Goal: Browse casually

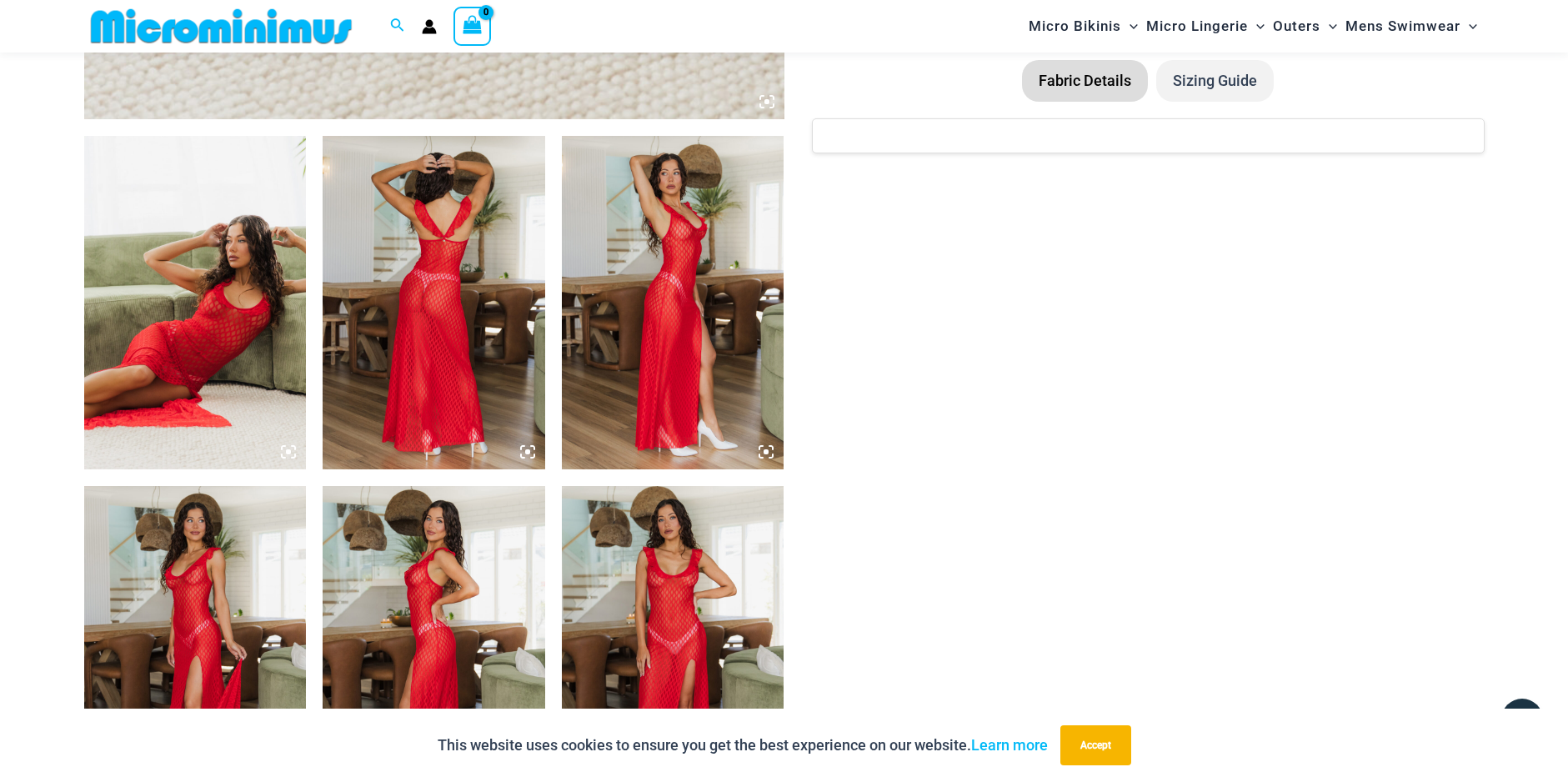
scroll to position [985, 0]
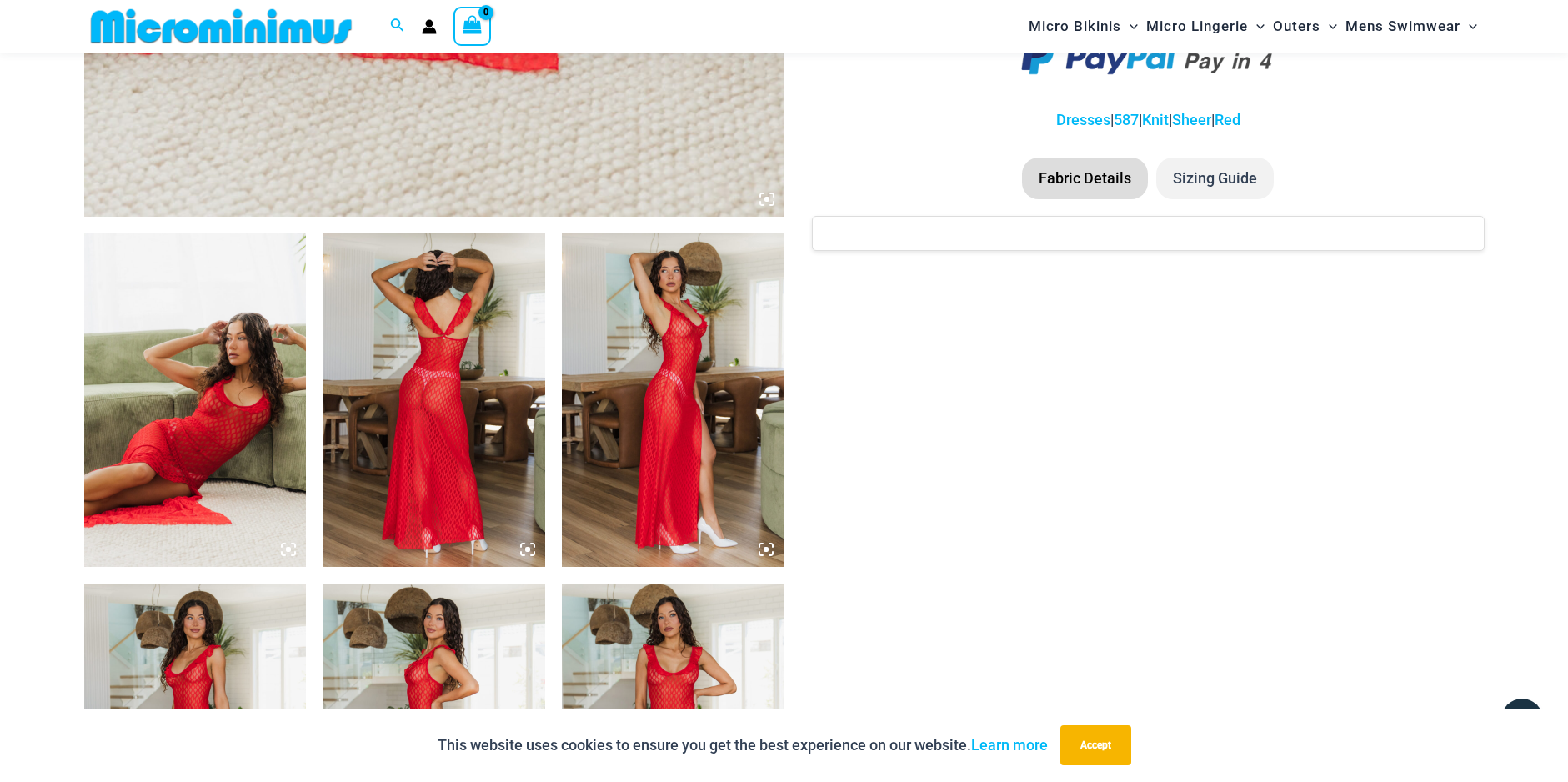
click at [249, 416] on img at bounding box center [196, 400] width 223 height 333
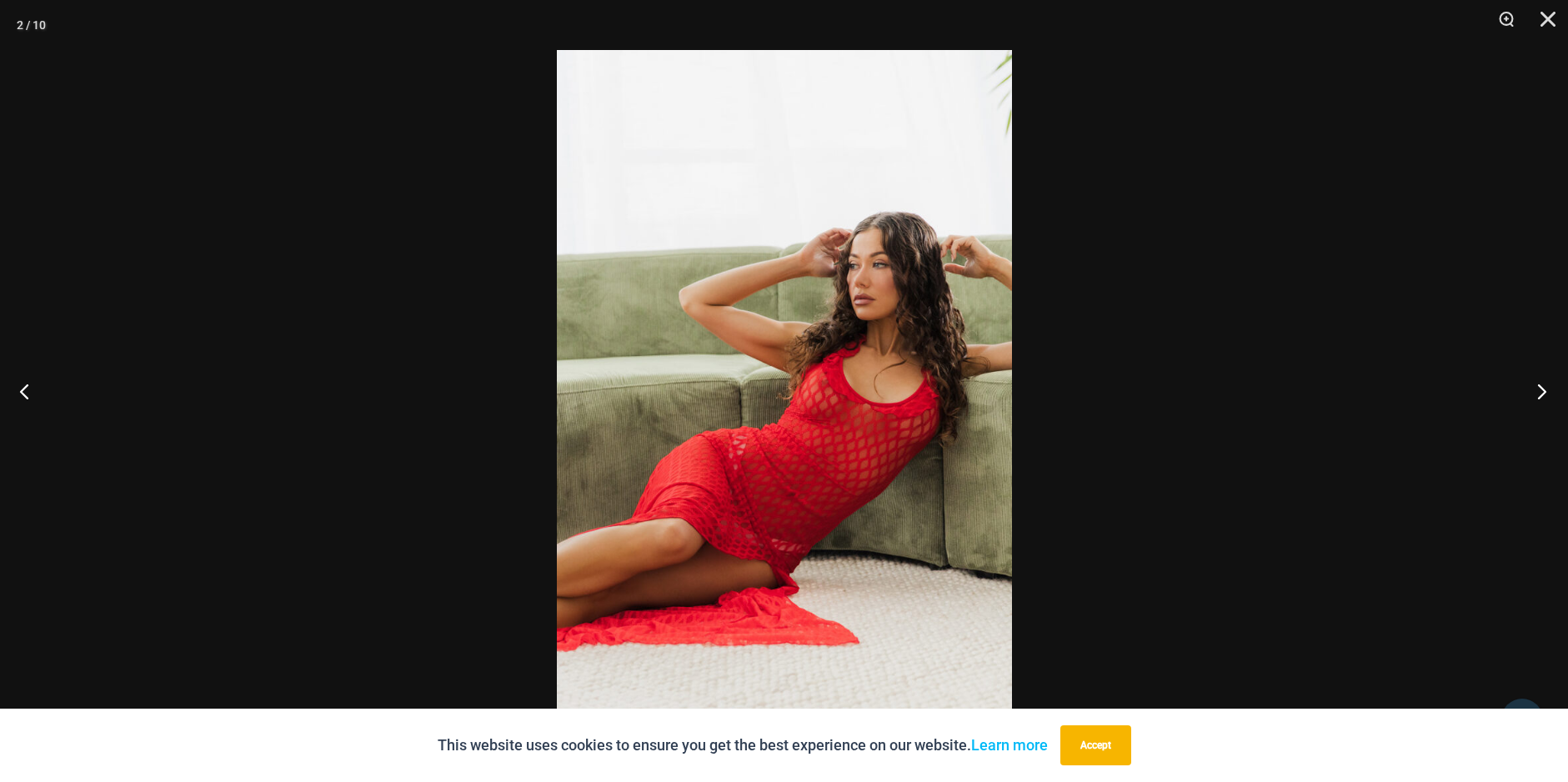
click at [1538, 386] on button "Next" at bounding box center [1537, 391] width 62 height 84
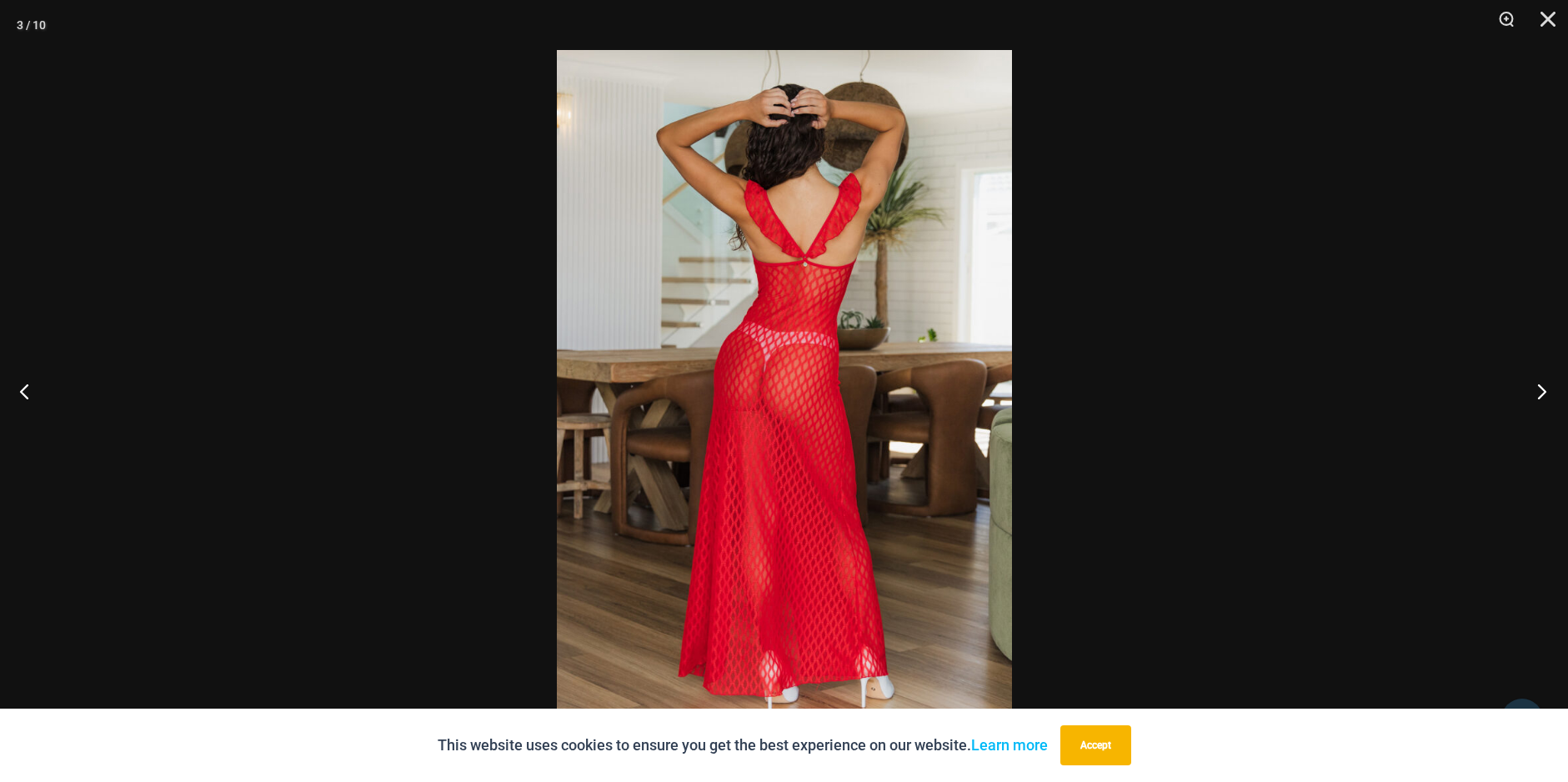
click at [1538, 386] on button "Next" at bounding box center [1537, 391] width 62 height 84
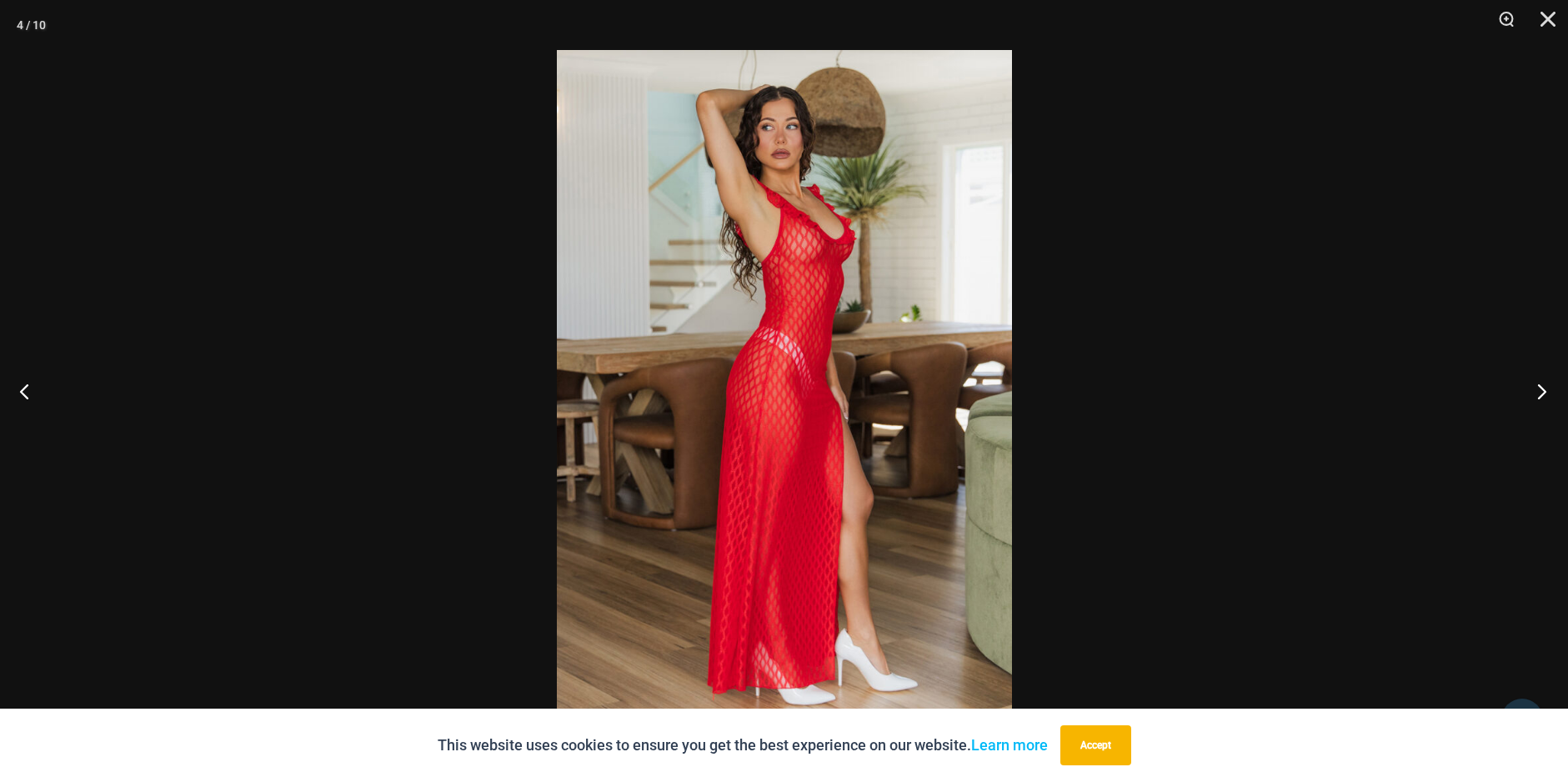
click at [1538, 386] on button "Next" at bounding box center [1537, 391] width 62 height 84
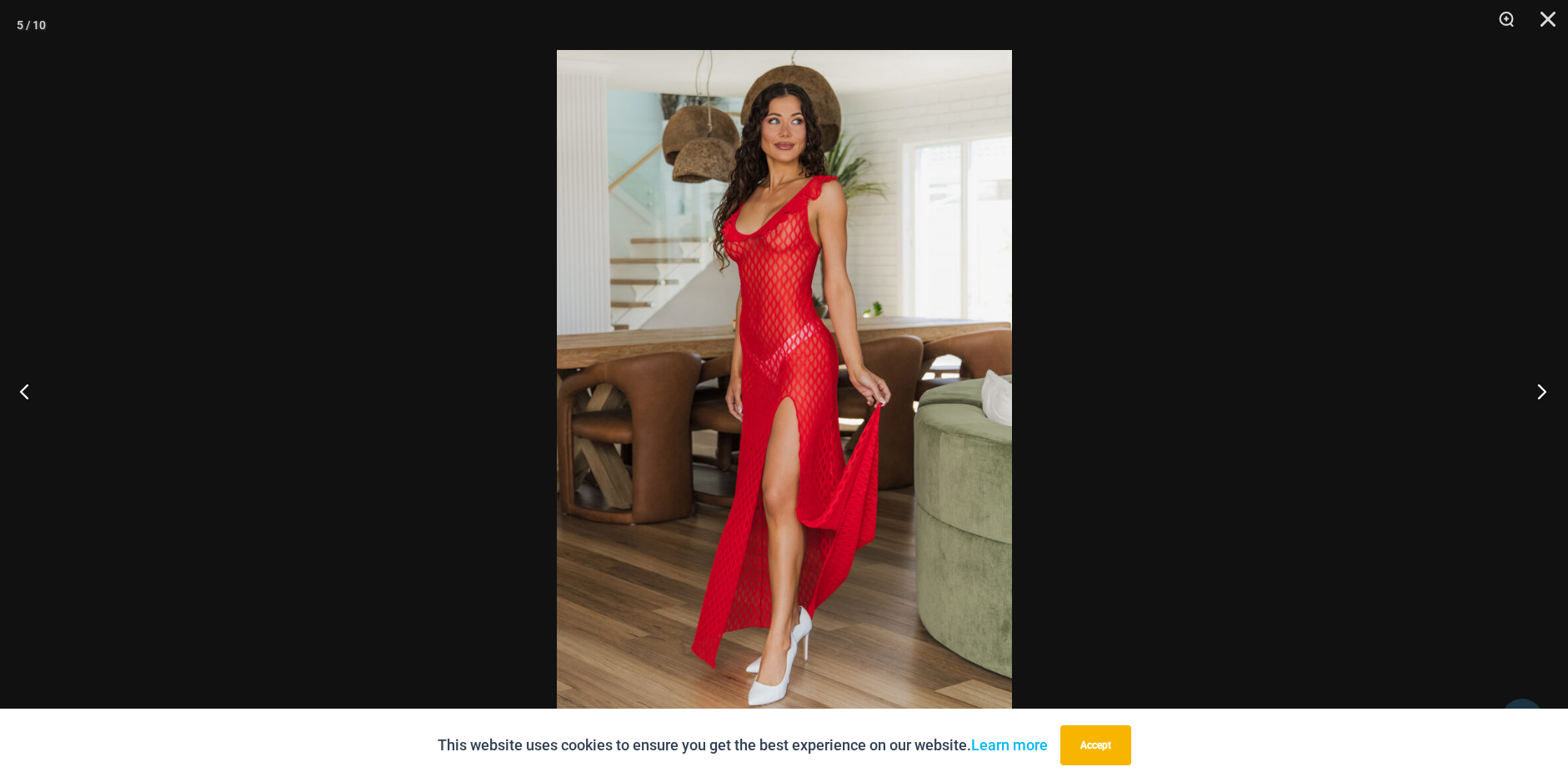
click at [1538, 386] on button "Next" at bounding box center [1537, 391] width 62 height 84
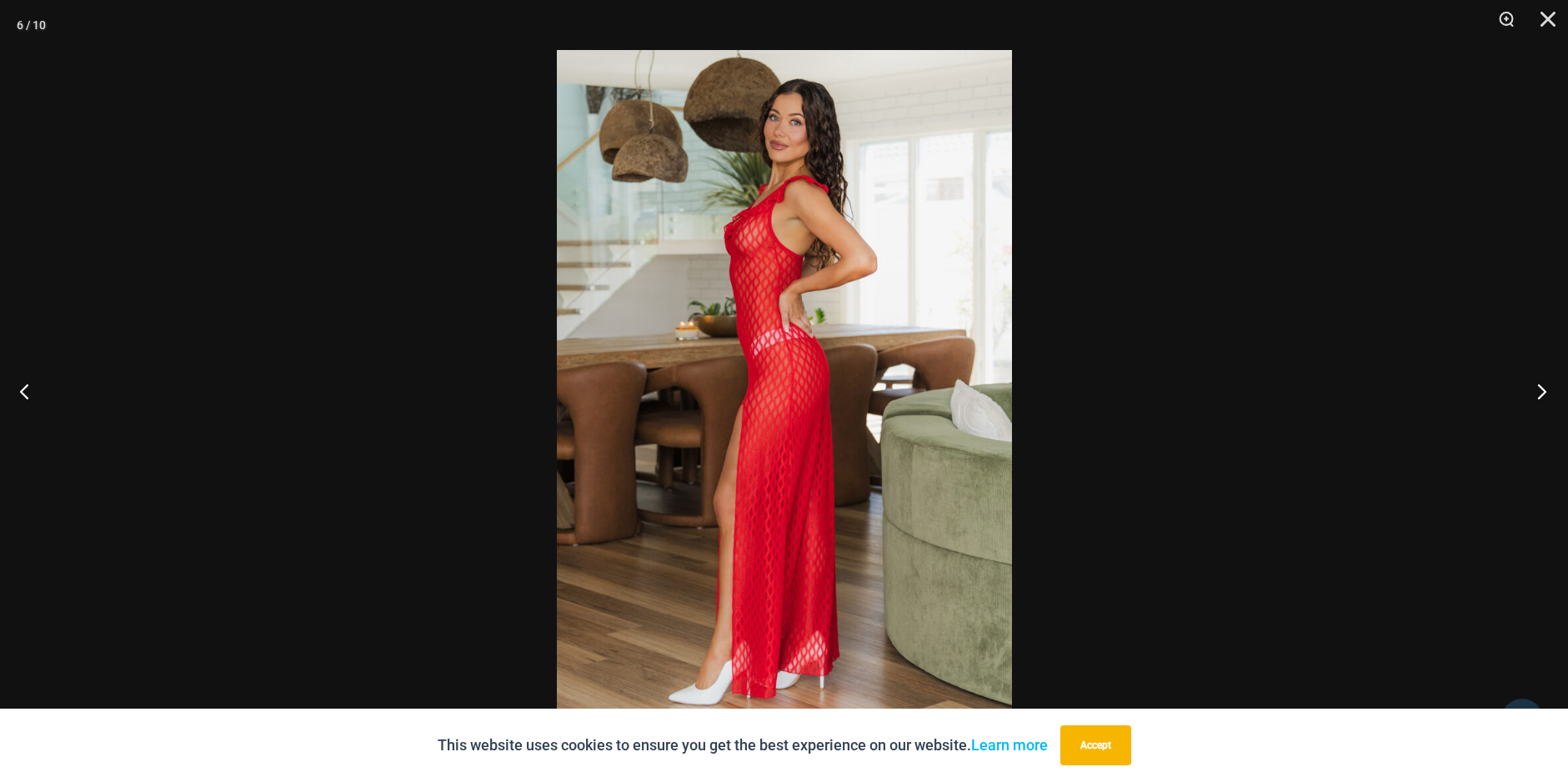
click at [1538, 386] on button "Next" at bounding box center [1537, 391] width 62 height 84
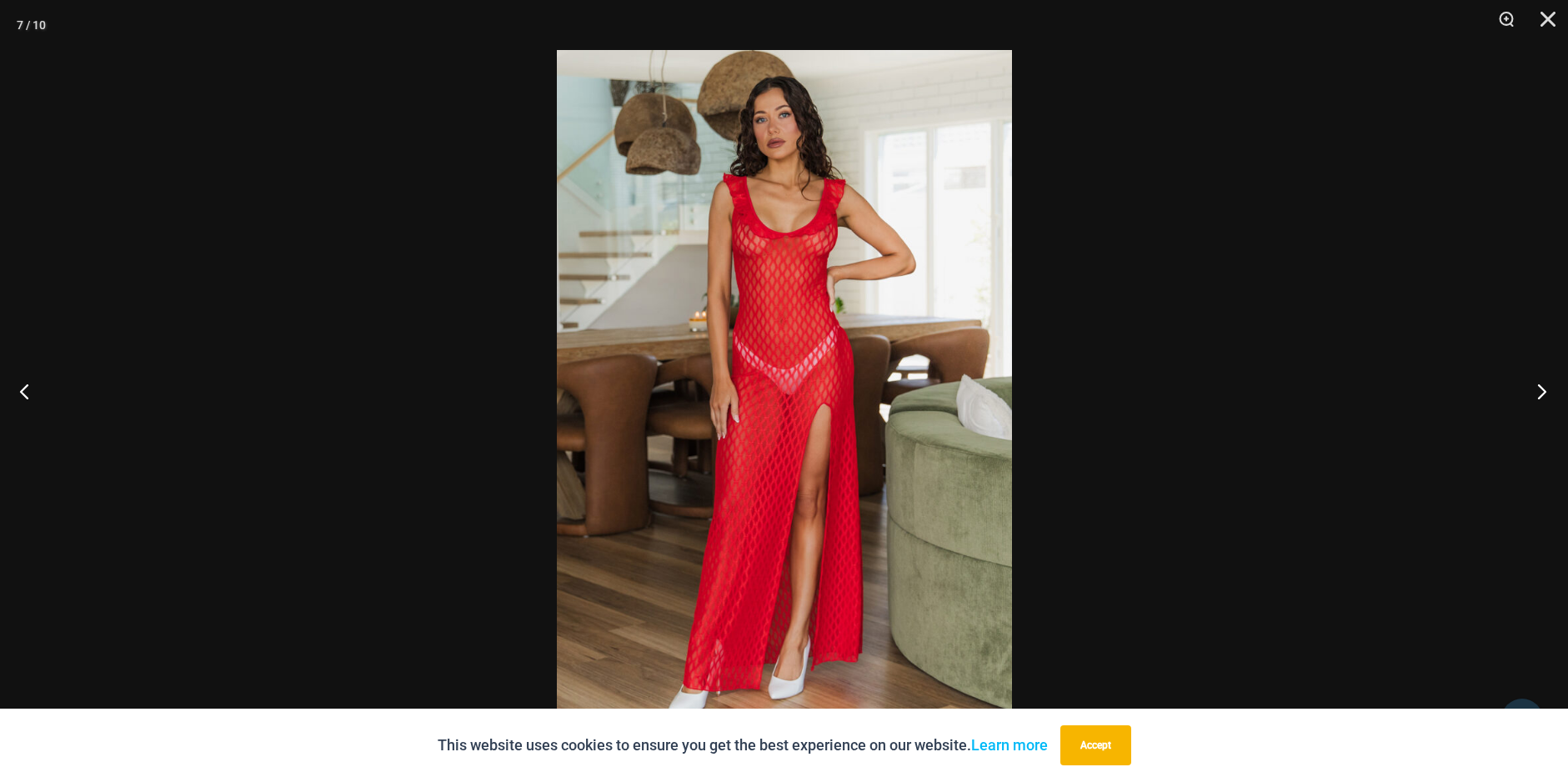
click at [1538, 386] on button "Next" at bounding box center [1537, 391] width 62 height 84
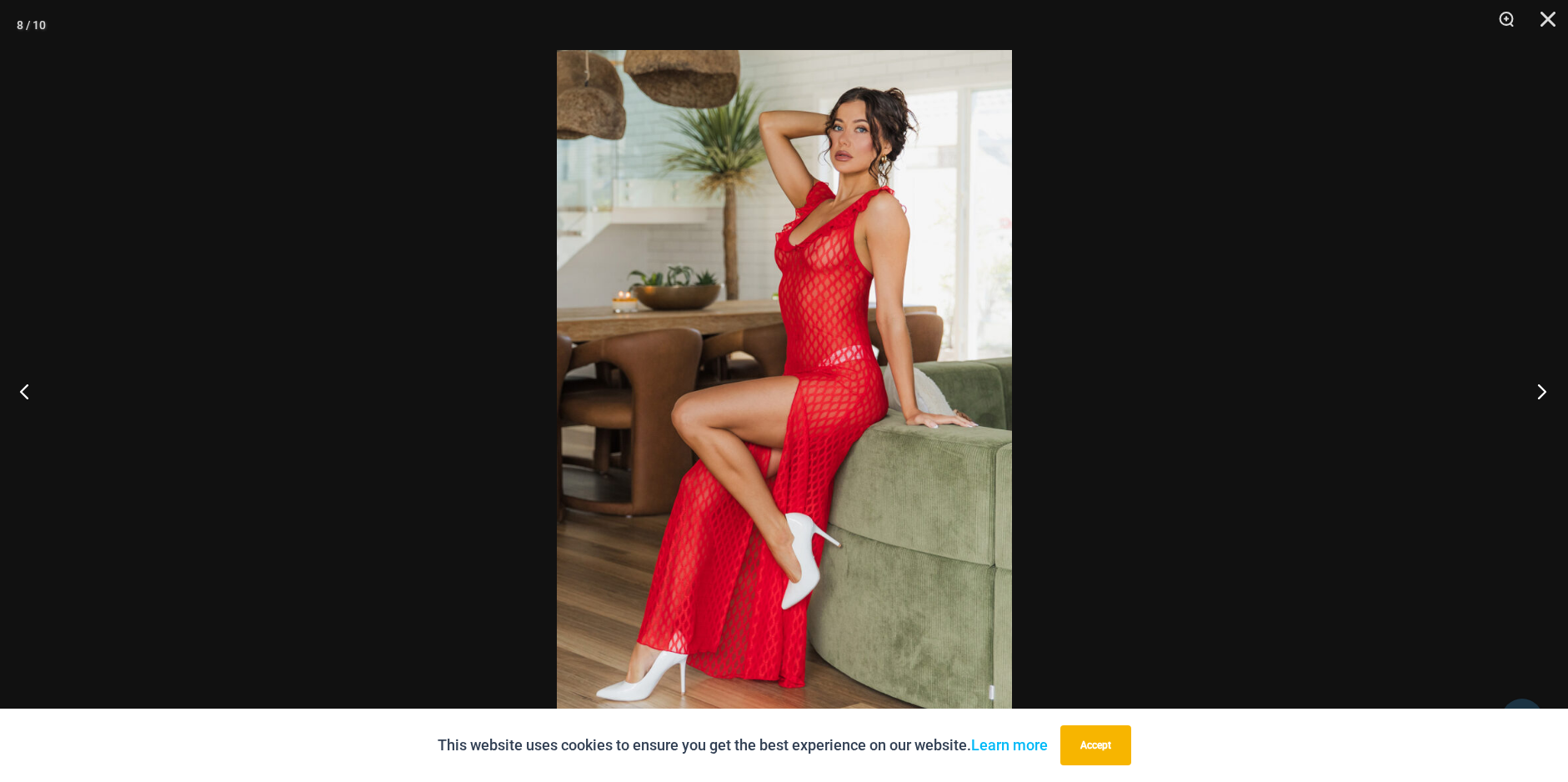
click at [1538, 386] on button "Next" at bounding box center [1537, 391] width 62 height 84
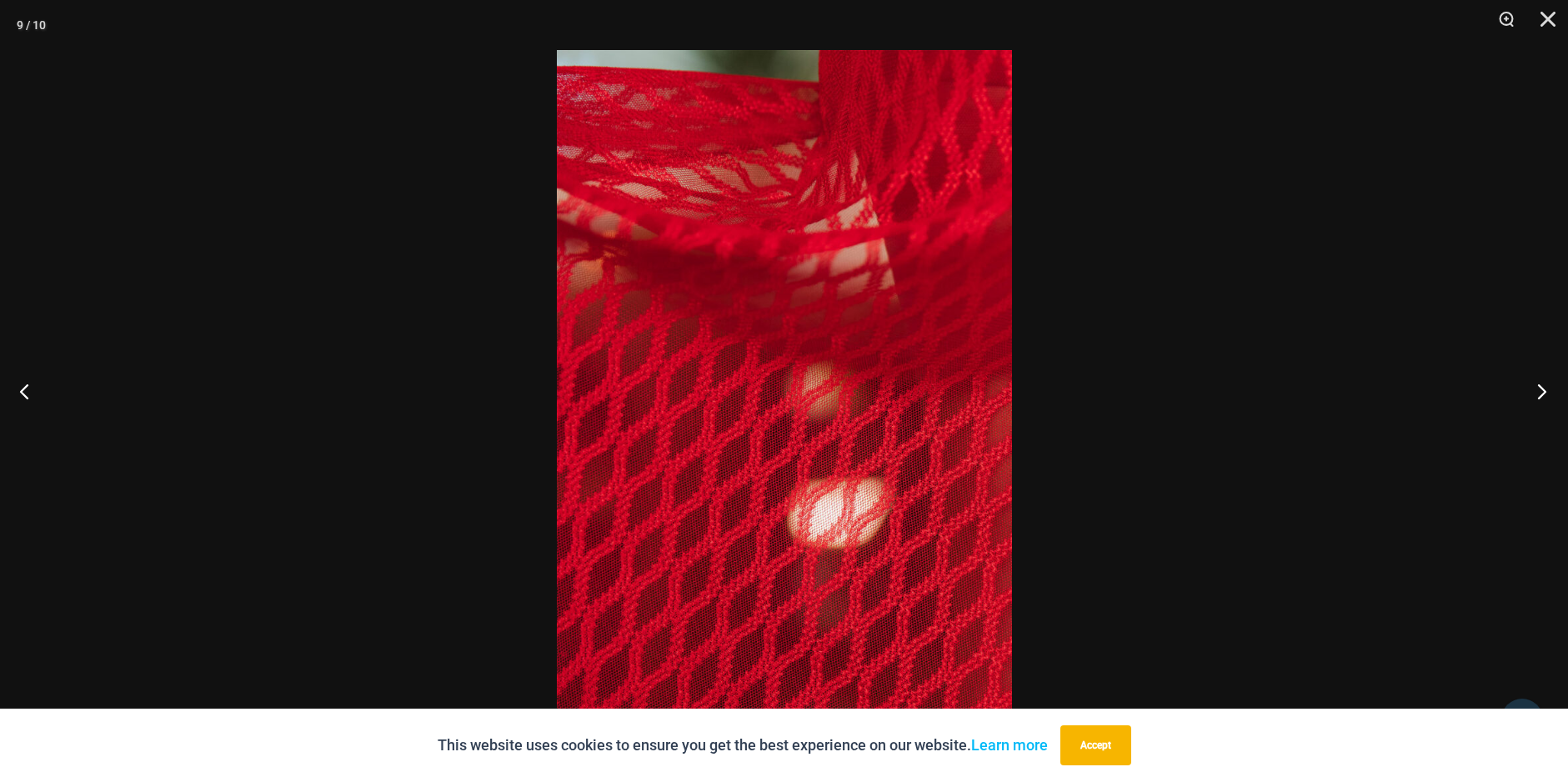
click at [1538, 386] on button "Next" at bounding box center [1537, 391] width 62 height 84
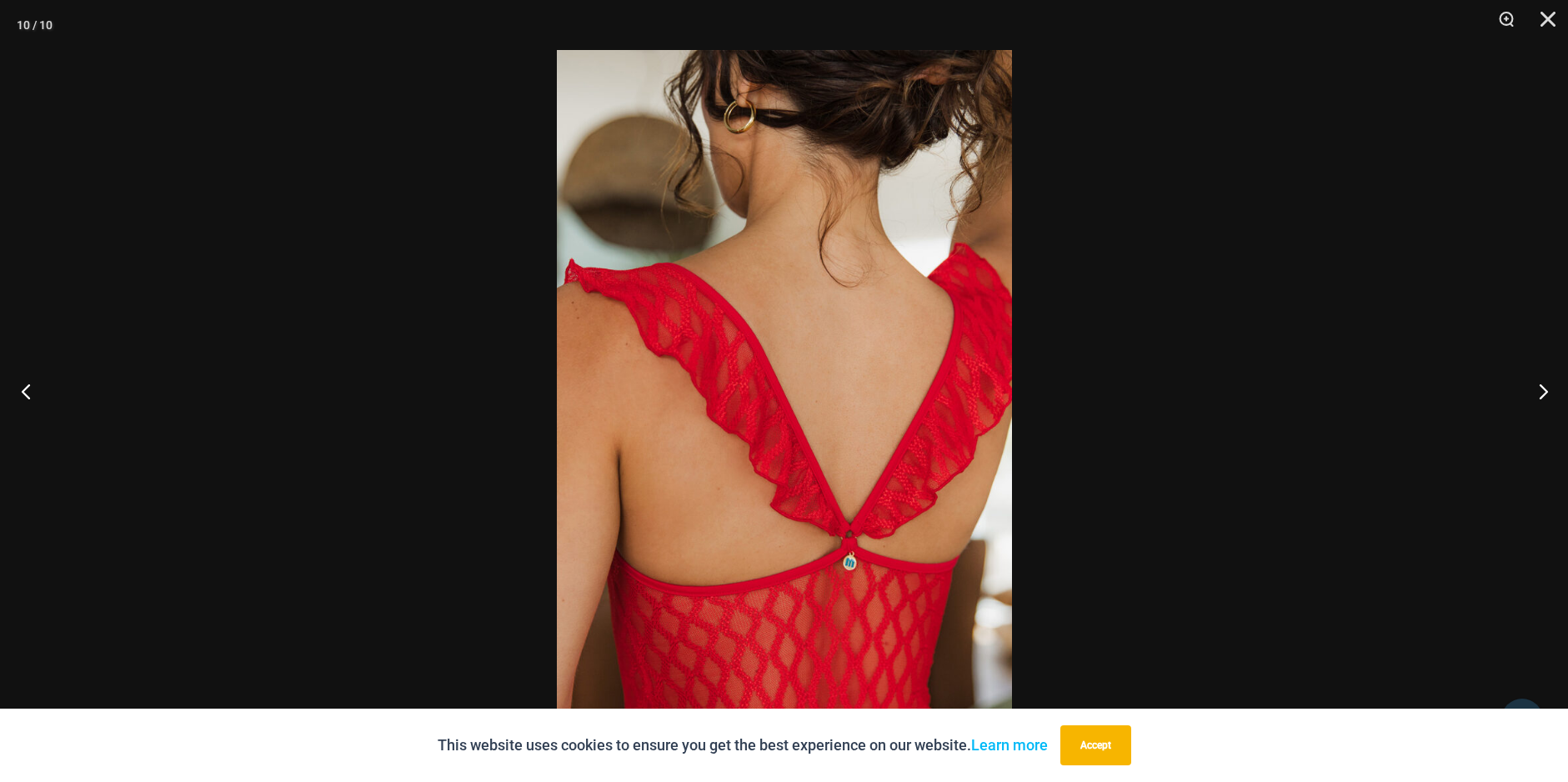
click at [32, 396] on button "Previous" at bounding box center [31, 391] width 62 height 84
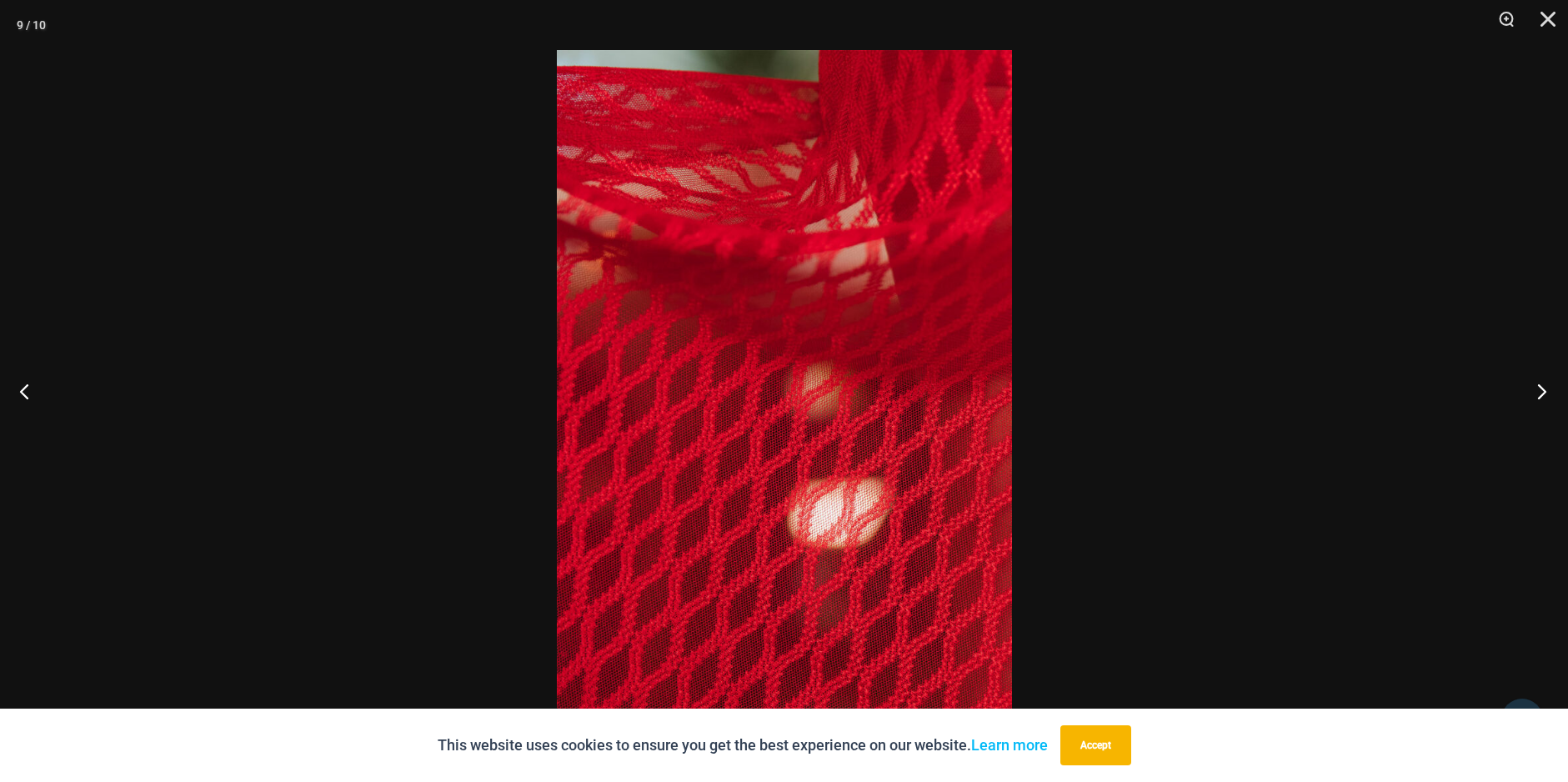
click at [1534, 391] on button "Next" at bounding box center [1537, 391] width 62 height 84
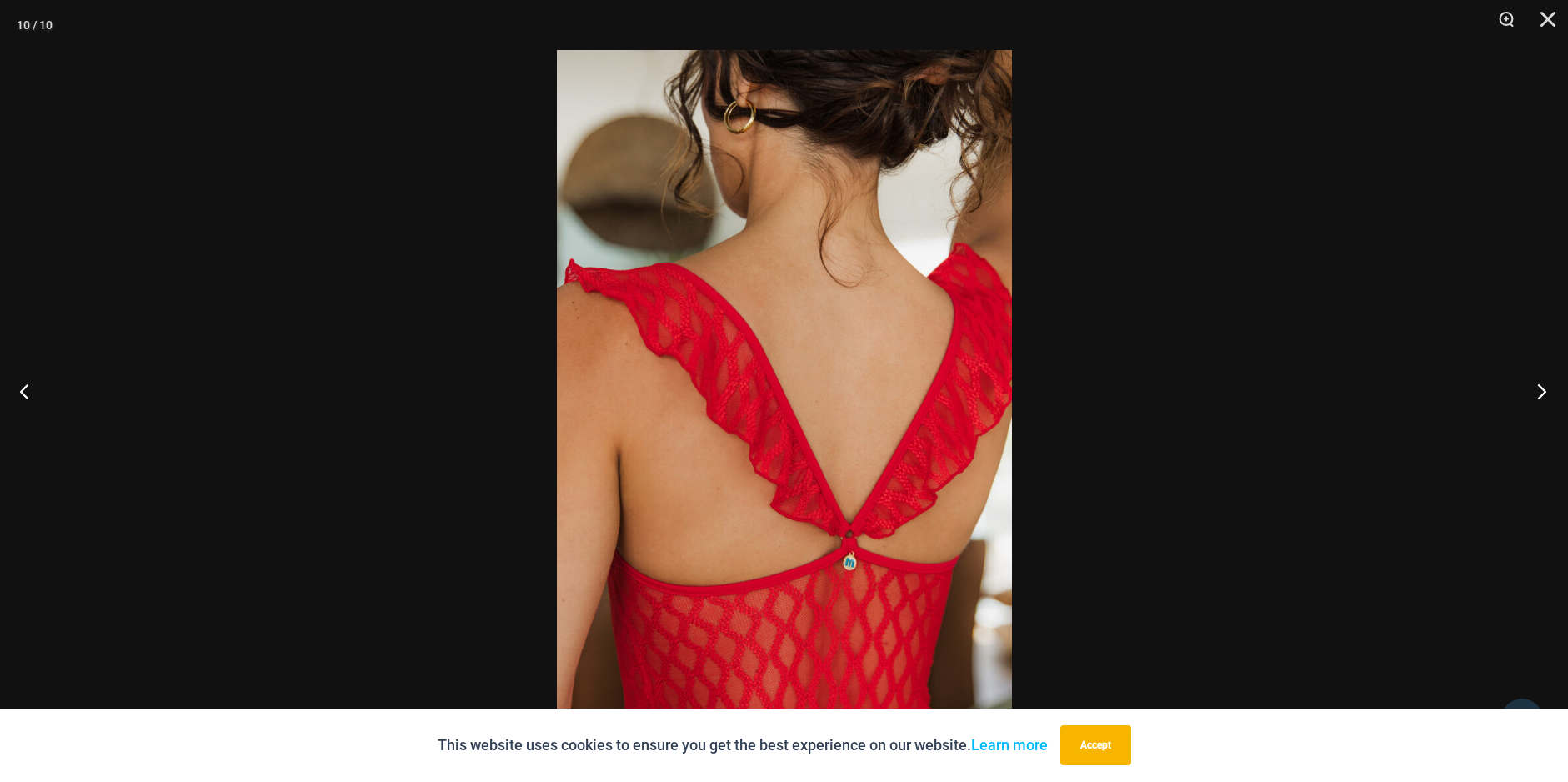
click at [1534, 391] on button "Next" at bounding box center [1537, 391] width 62 height 84
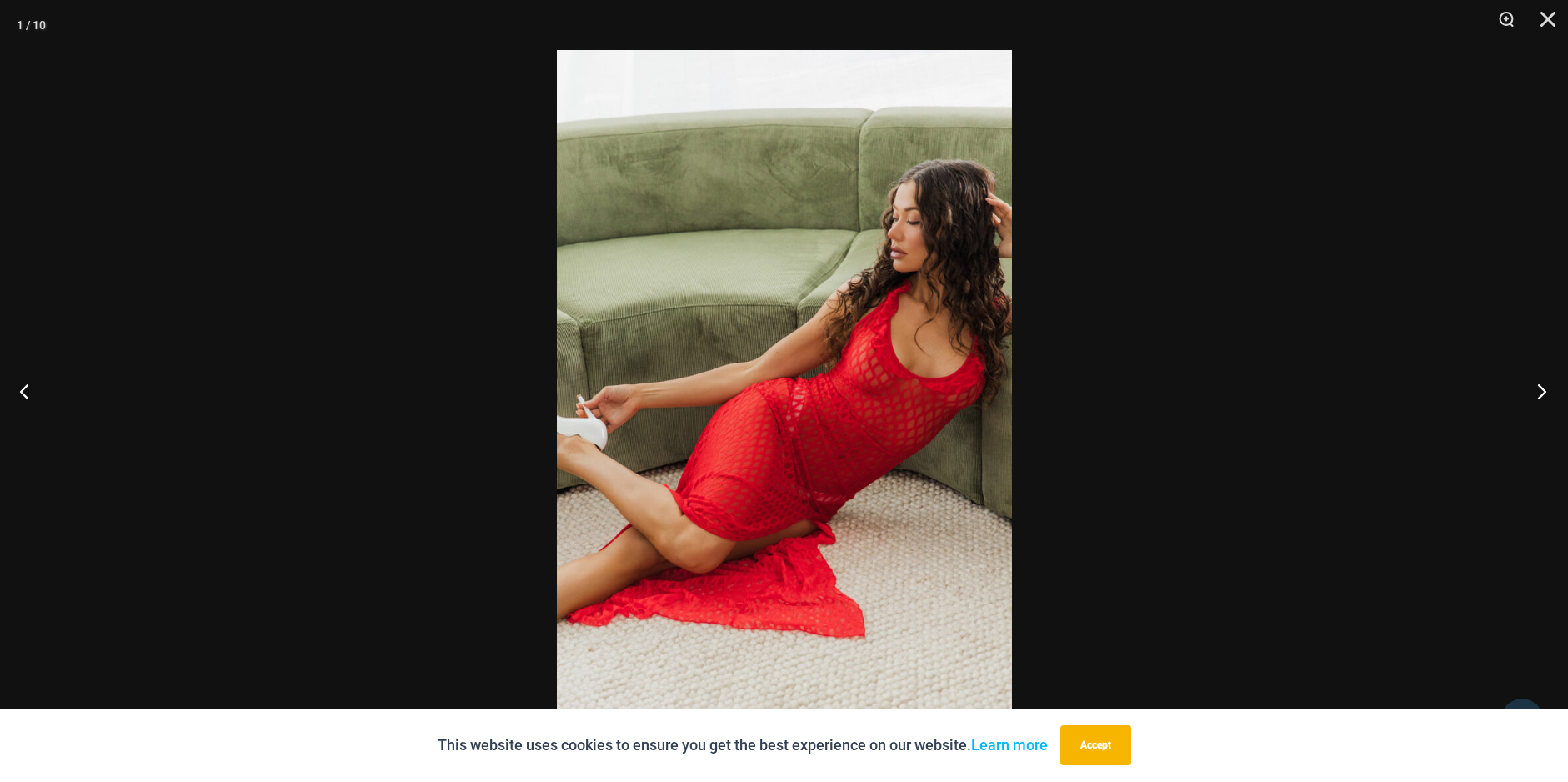
click at [1534, 391] on button "Next" at bounding box center [1537, 391] width 62 height 84
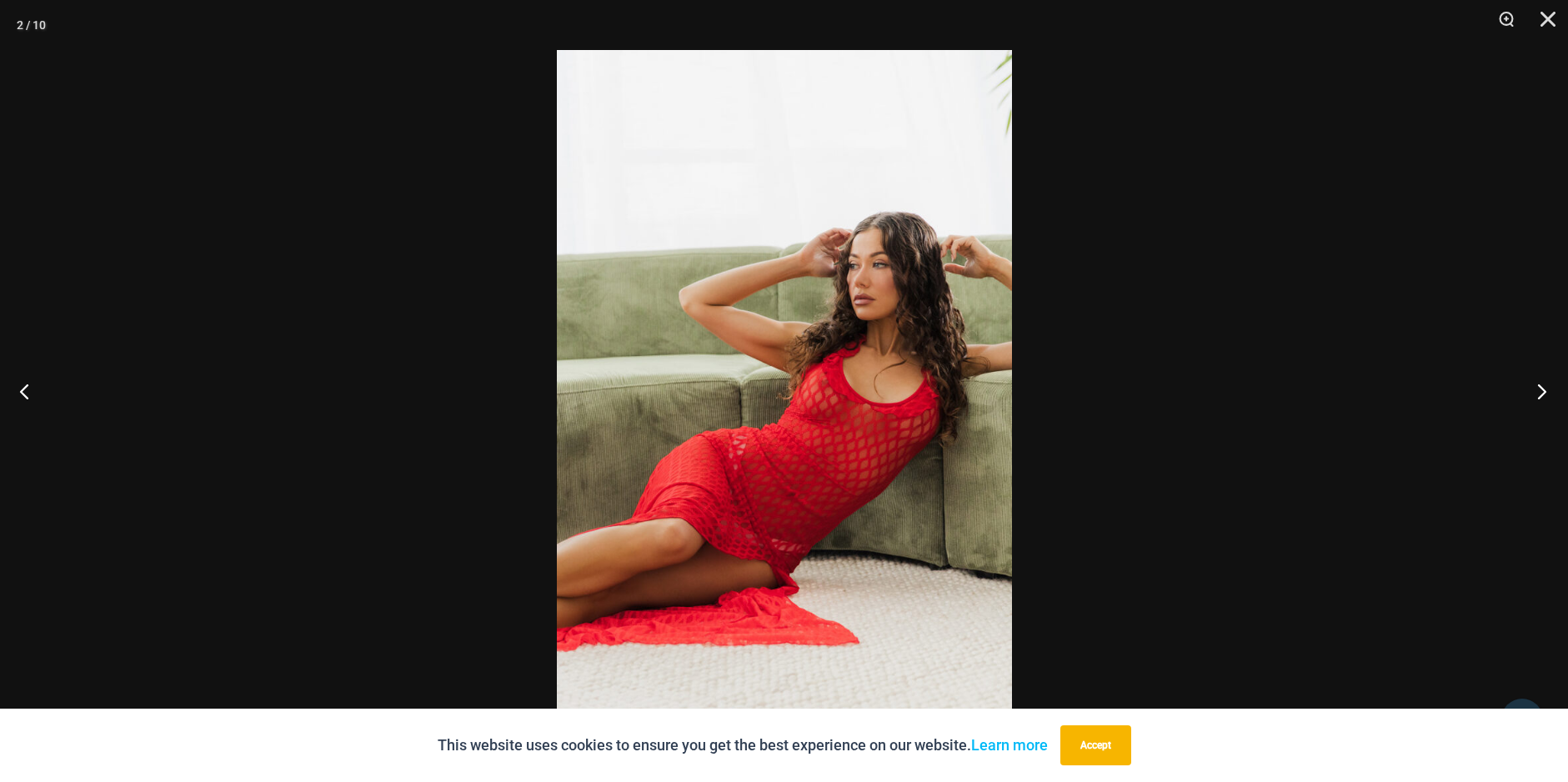
click at [1534, 391] on button "Next" at bounding box center [1537, 391] width 62 height 84
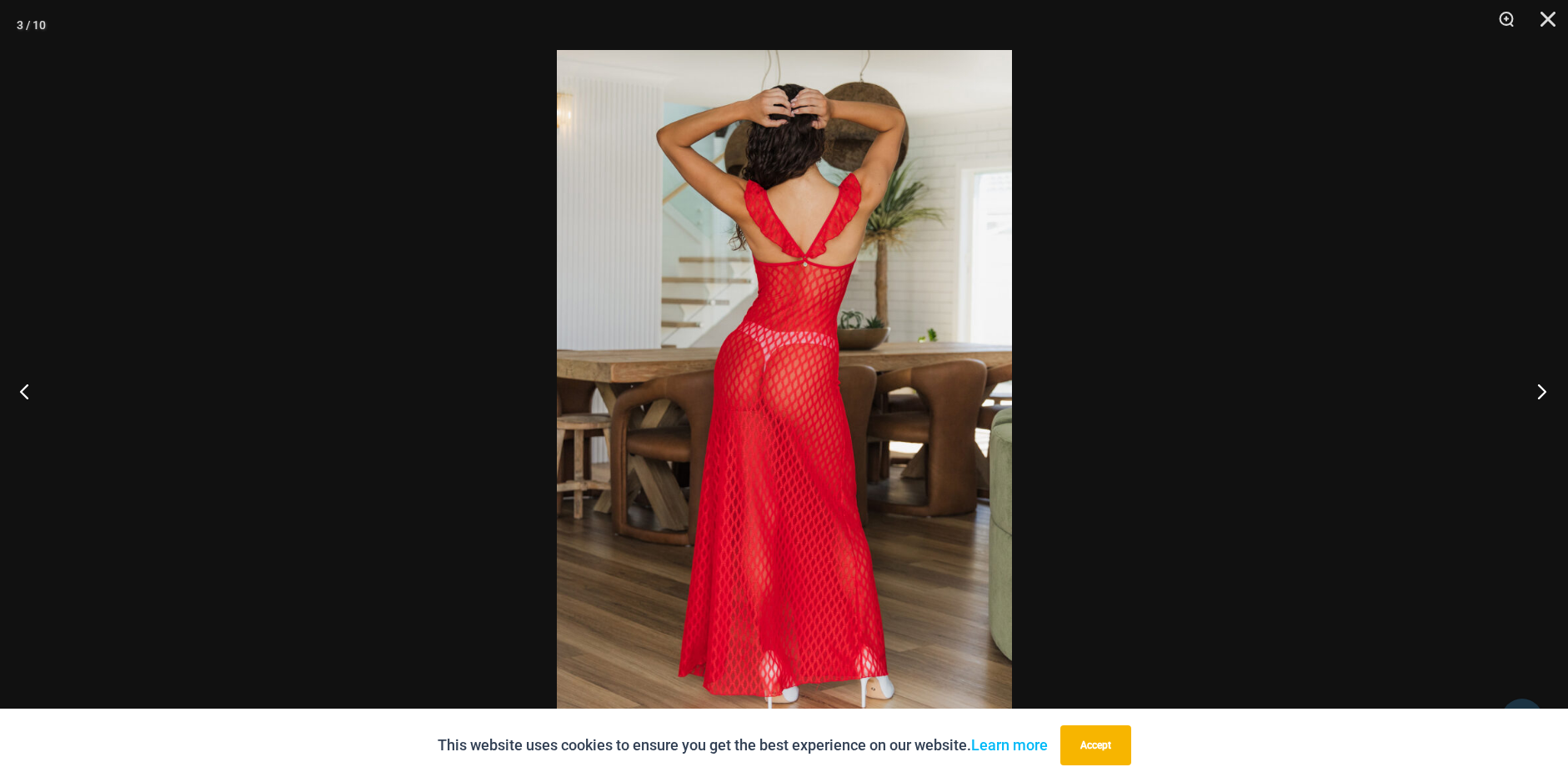
click at [1534, 391] on button "Next" at bounding box center [1537, 391] width 62 height 84
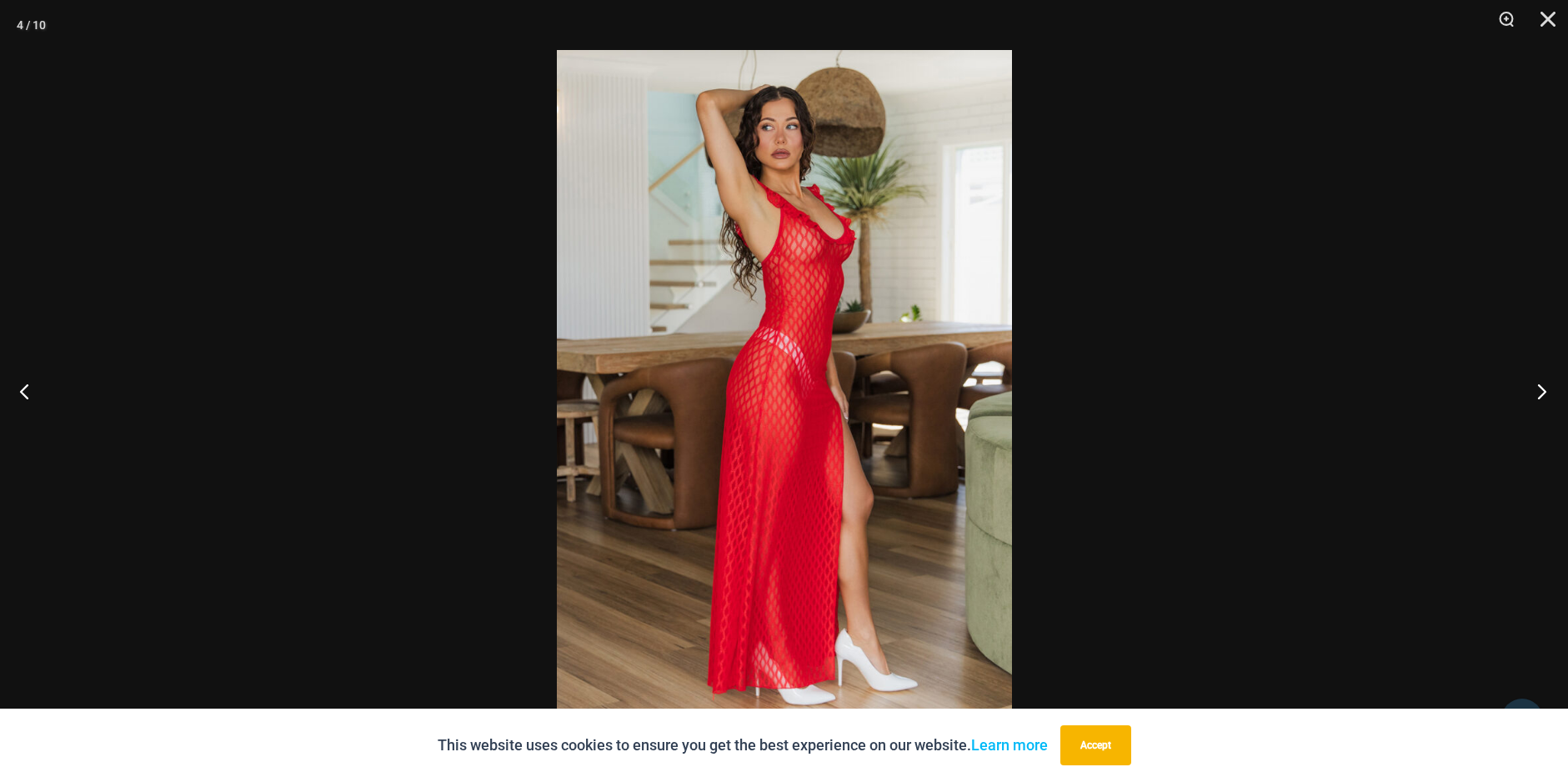
click at [1534, 391] on button "Next" at bounding box center [1537, 391] width 62 height 84
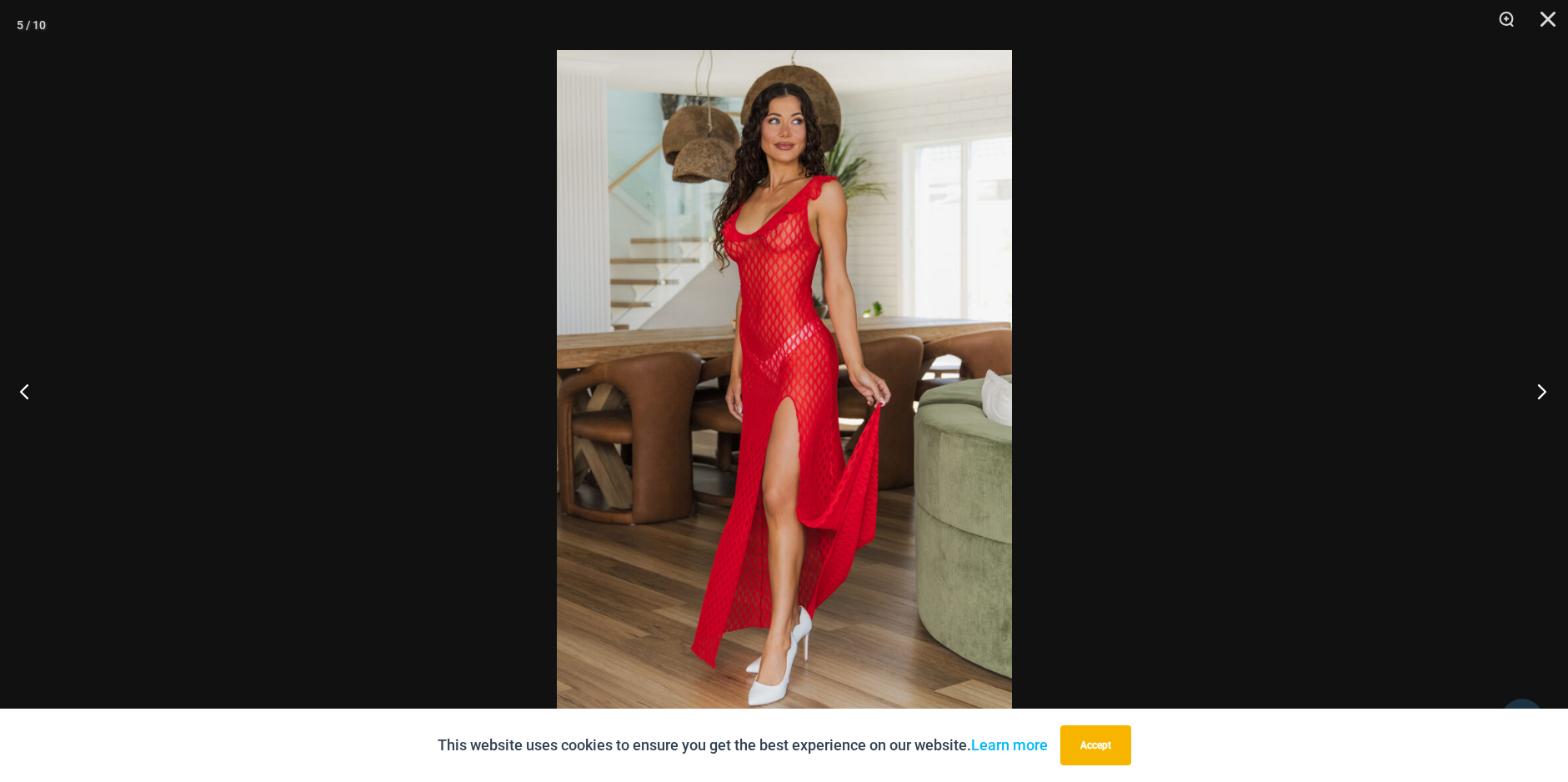
click at [1534, 391] on button "Next" at bounding box center [1537, 391] width 62 height 84
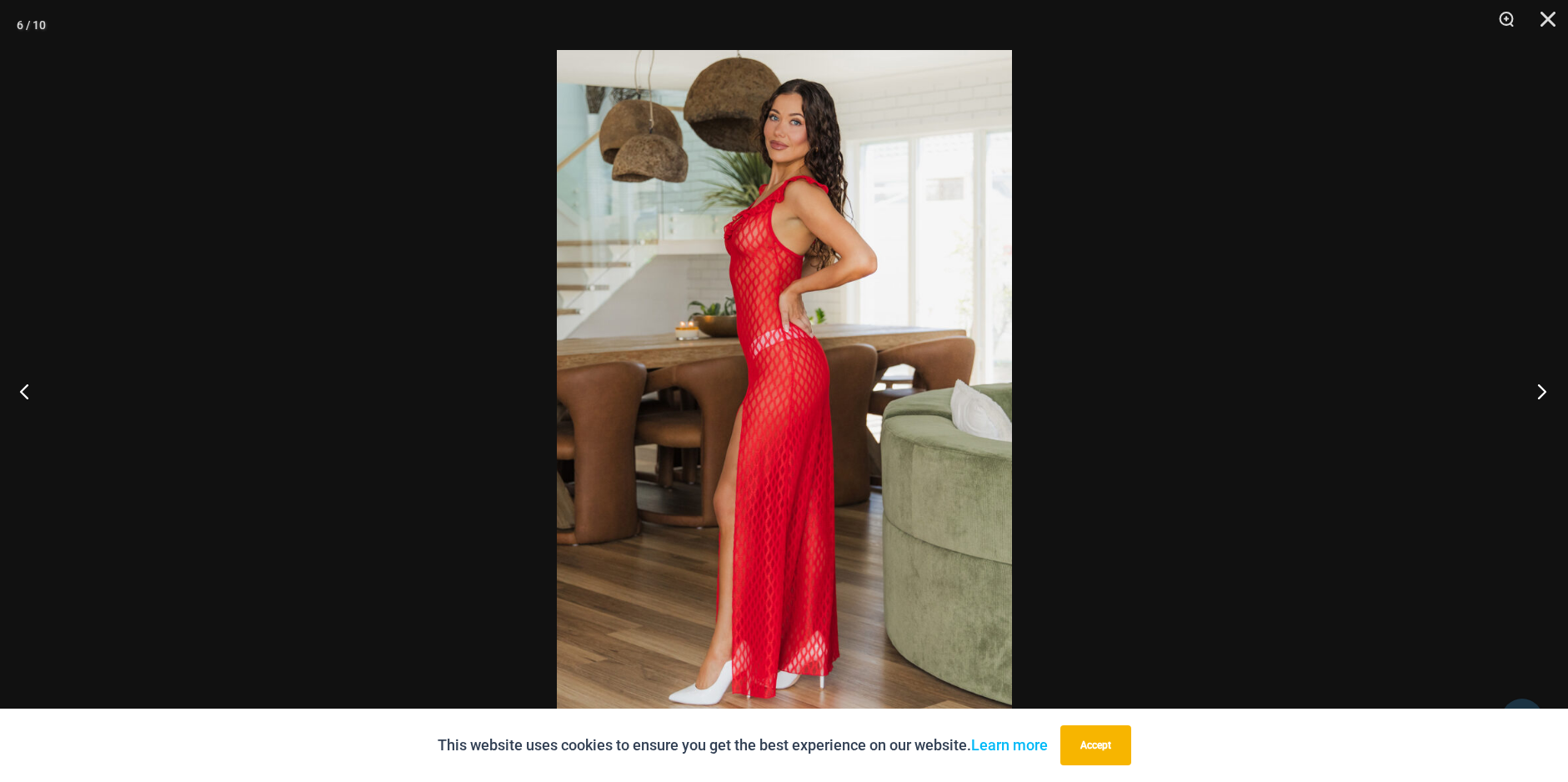
click at [1534, 391] on button "Next" at bounding box center [1537, 391] width 62 height 84
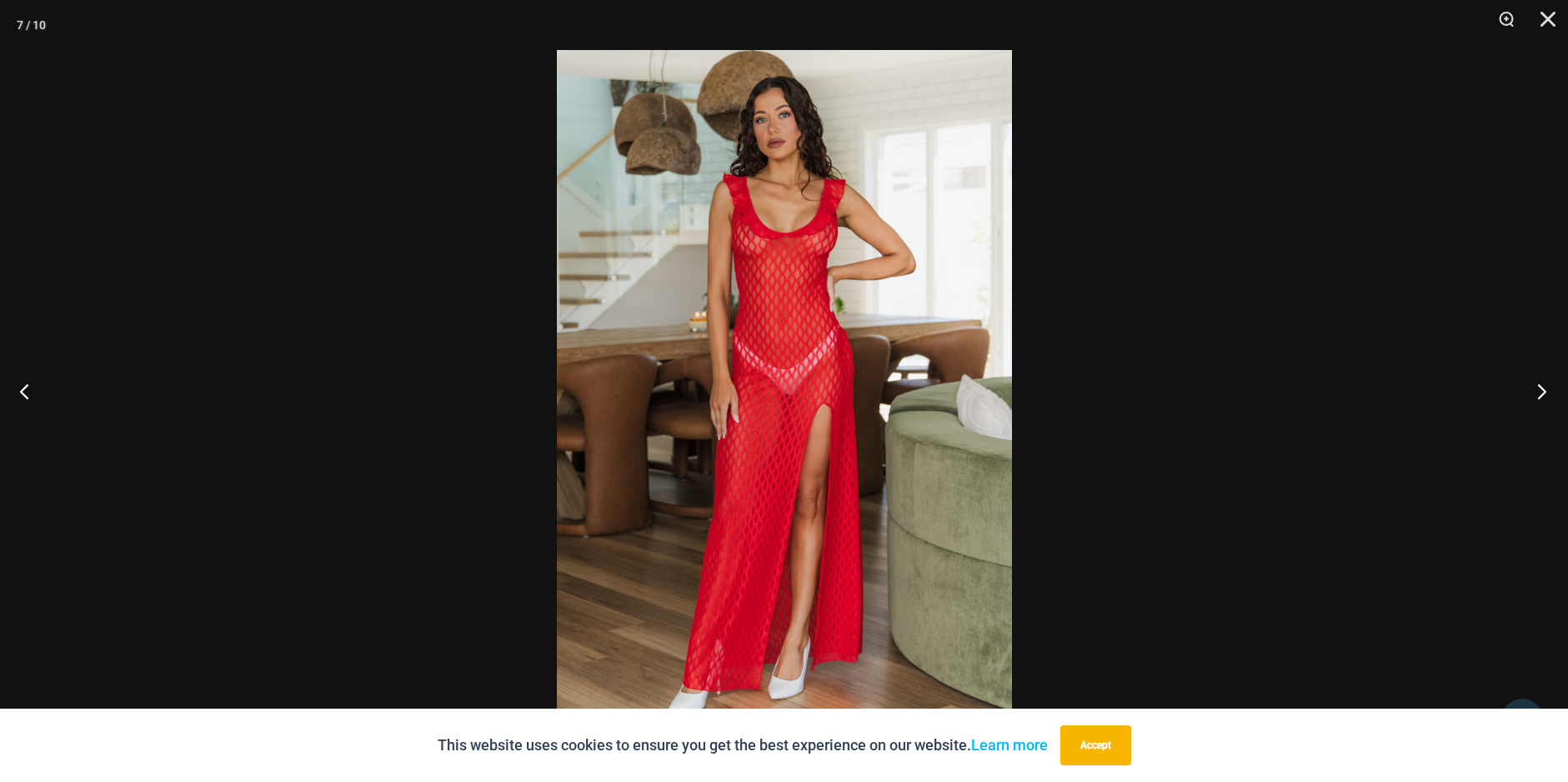
click at [1534, 391] on button "Next" at bounding box center [1537, 391] width 62 height 84
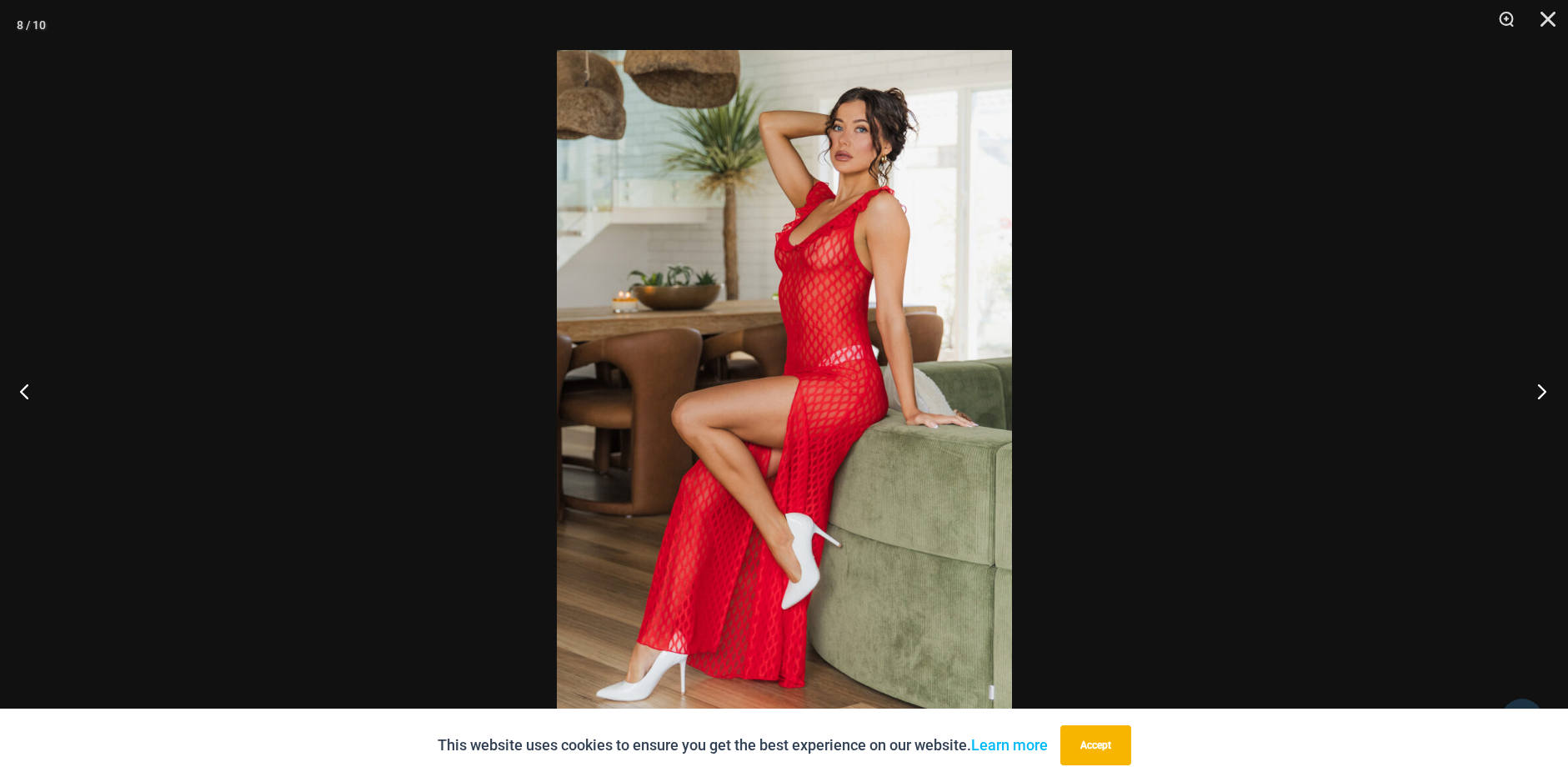
click at [1534, 391] on button "Next" at bounding box center [1537, 391] width 62 height 84
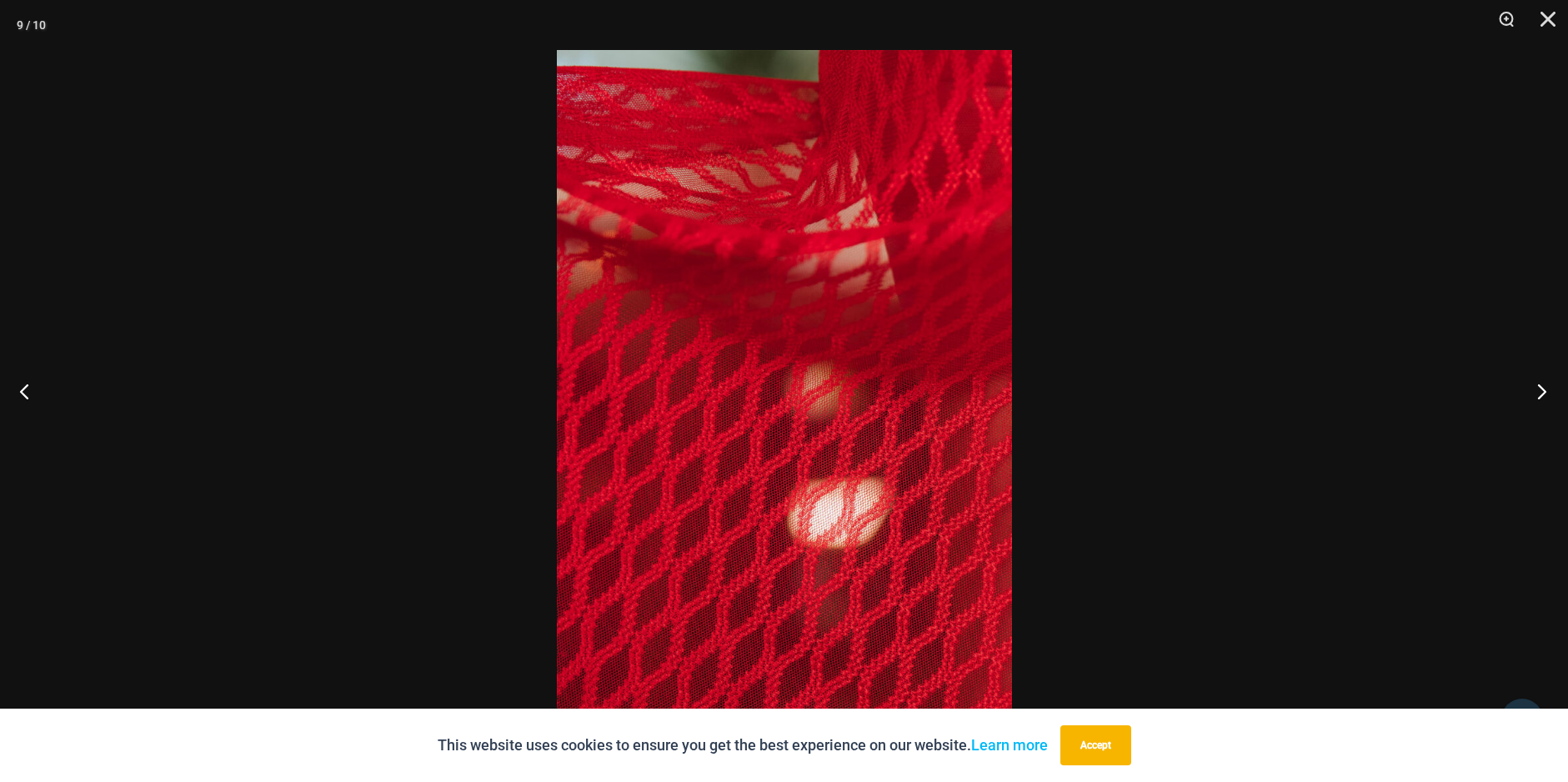
click at [1534, 391] on button "Next" at bounding box center [1537, 391] width 62 height 84
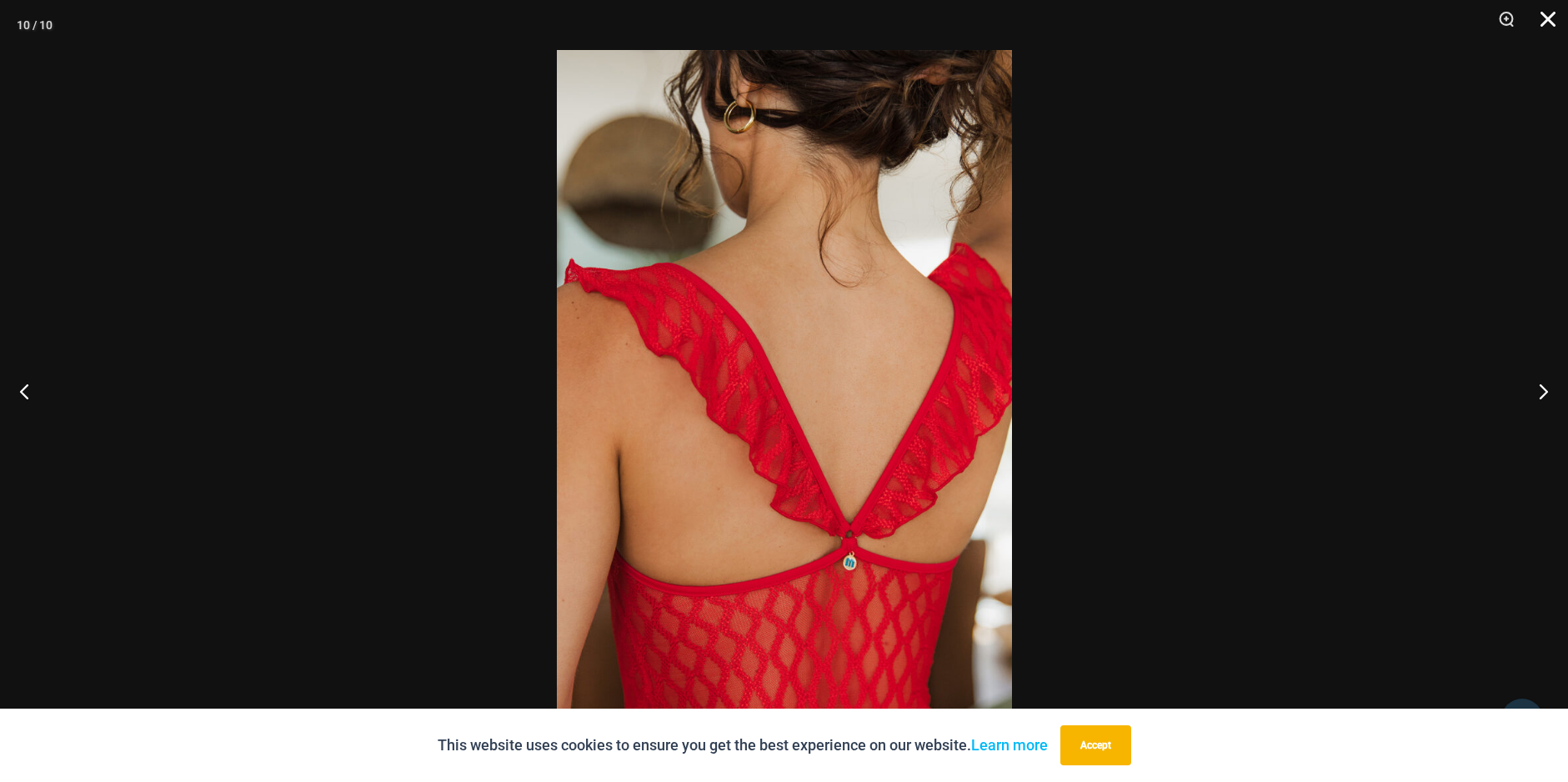
click at [1539, 12] on button "Close" at bounding box center [1542, 25] width 42 height 50
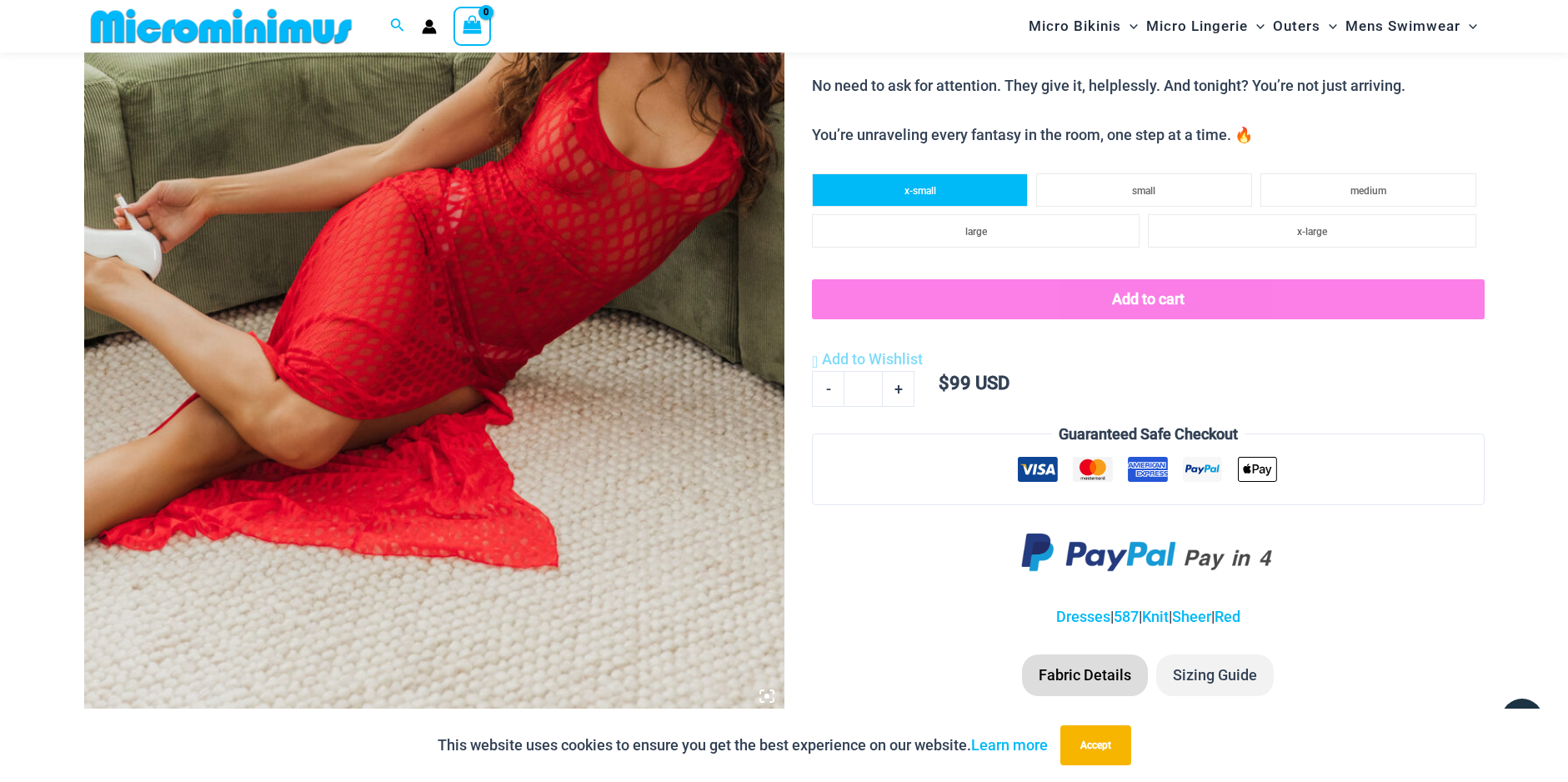
scroll to position [485, 0]
